Goal: Navigation & Orientation: Go to known website

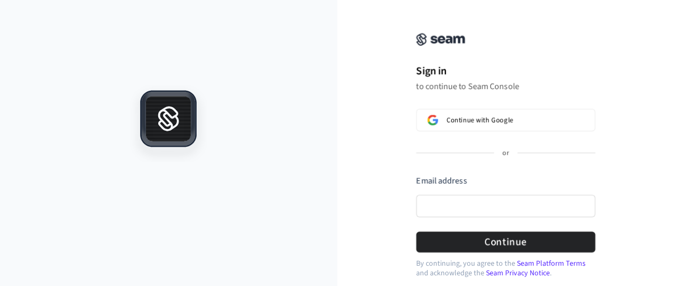
click at [184, 120] on icon at bounding box center [168, 120] width 45 height 2
